Goal: Transaction & Acquisition: Purchase product/service

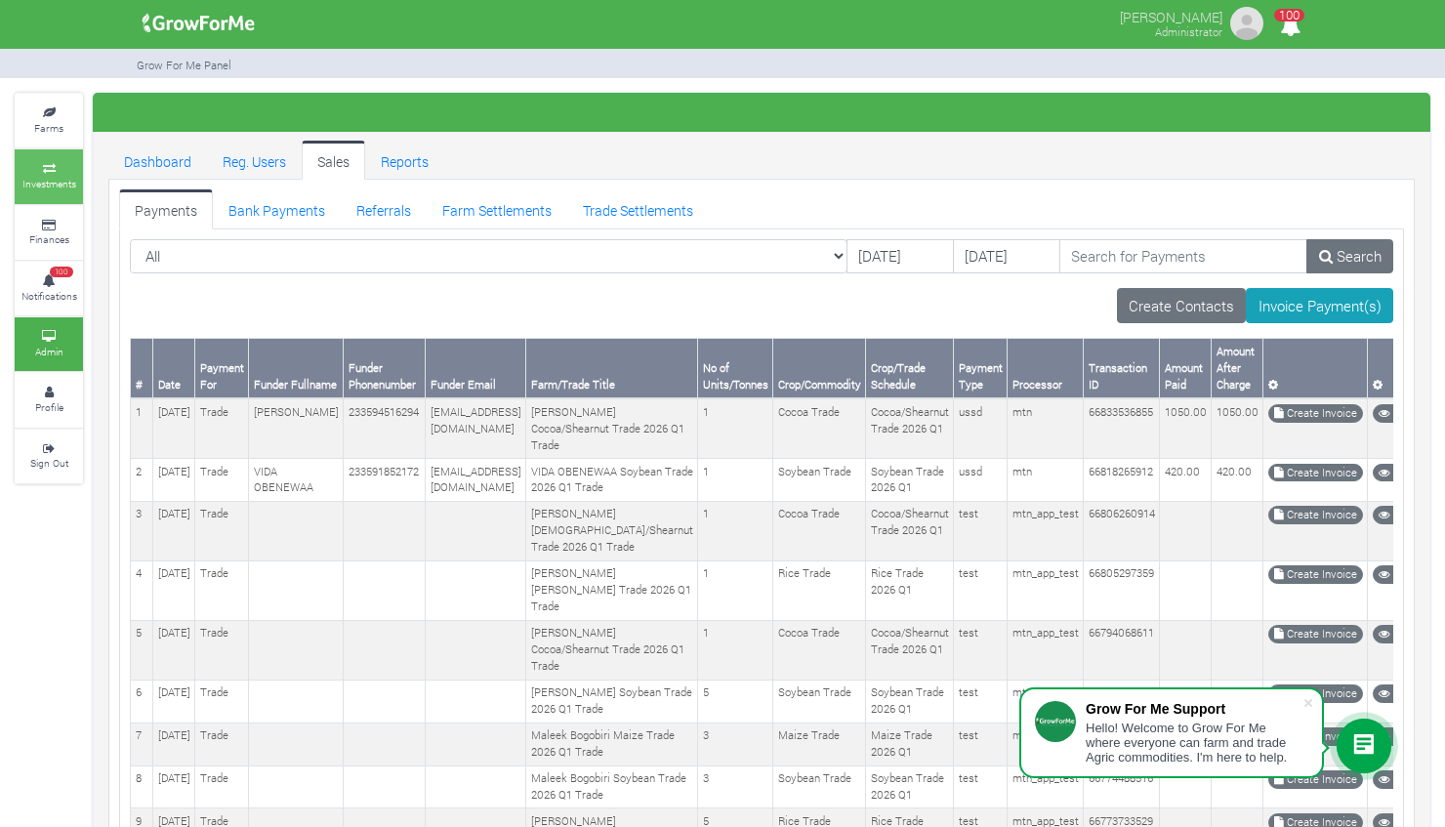
click at [60, 177] on small "Investments" at bounding box center [49, 184] width 54 height 14
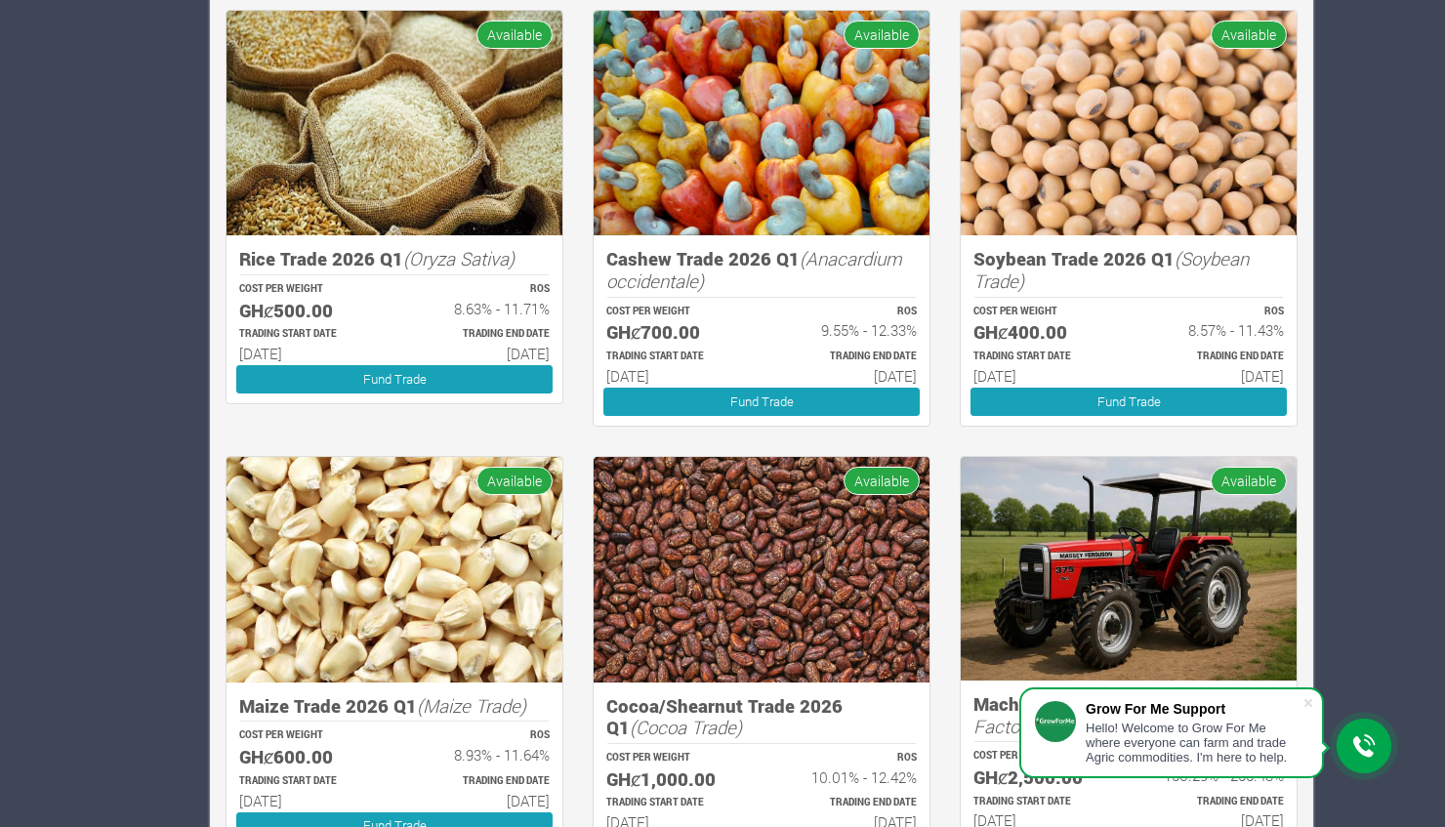
scroll to position [1618, 0]
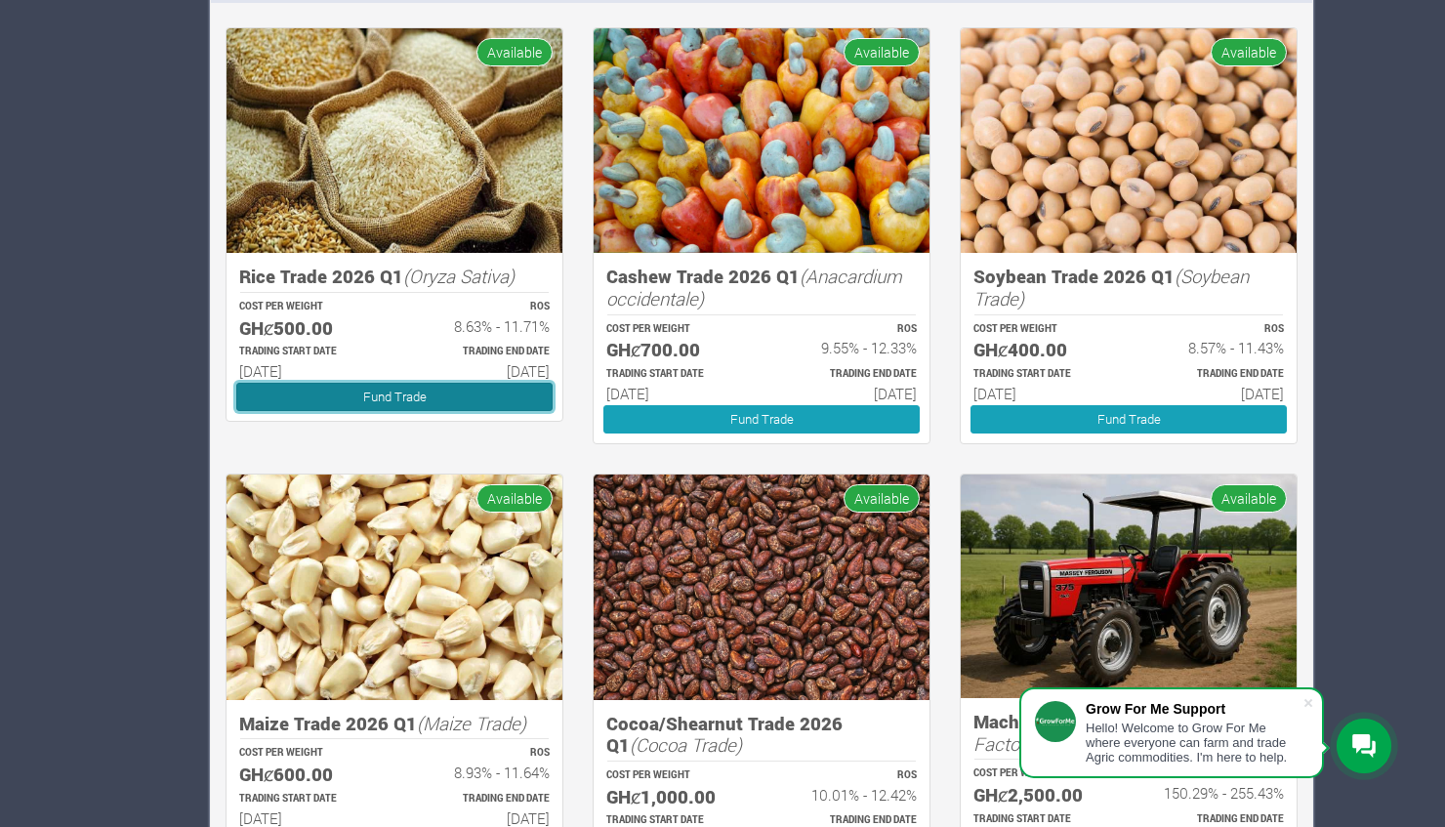
click at [318, 398] on link "Fund Trade" at bounding box center [394, 397] width 316 height 28
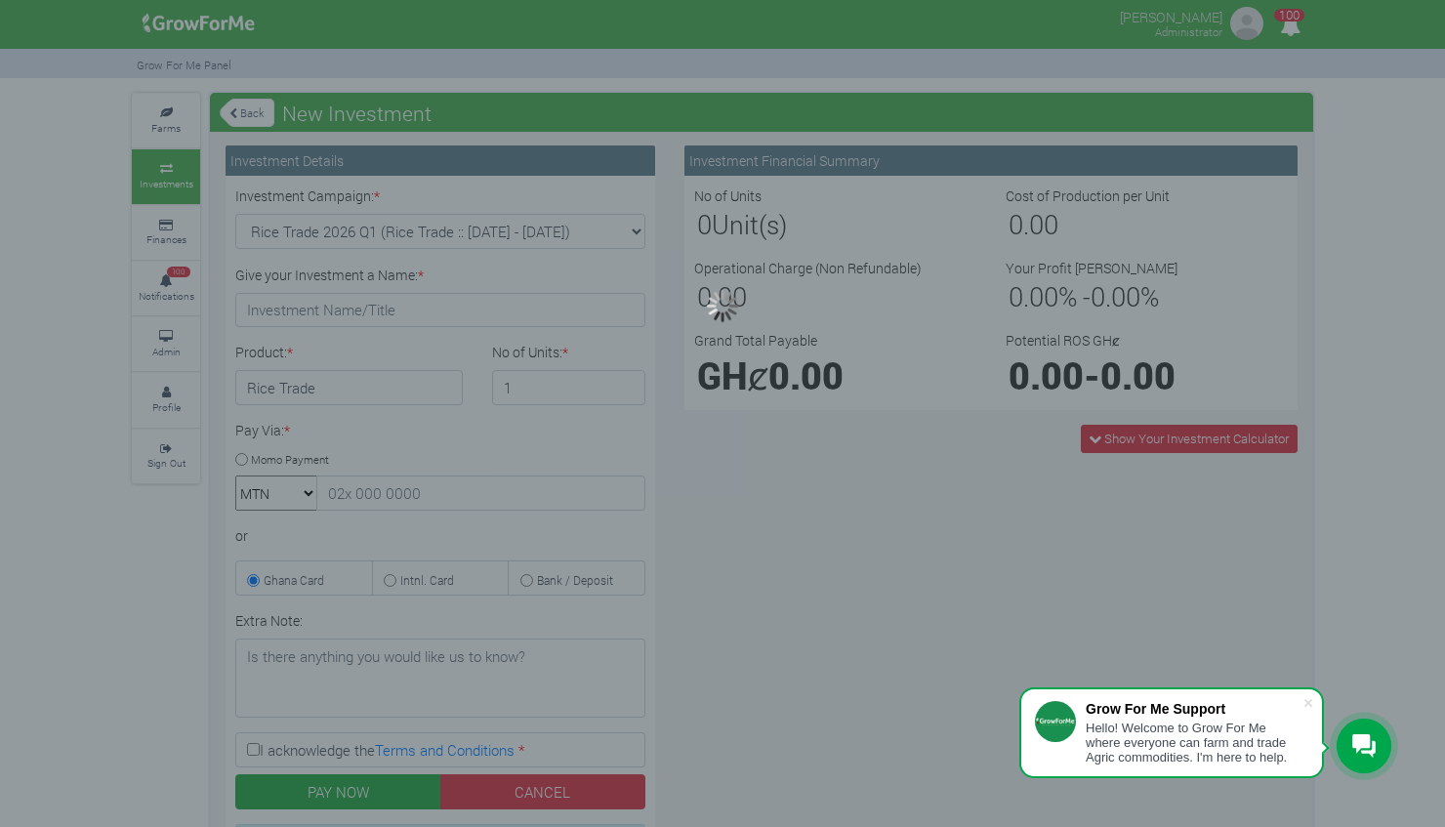
type input "1"
